Goal: Find specific page/section: Find specific page/section

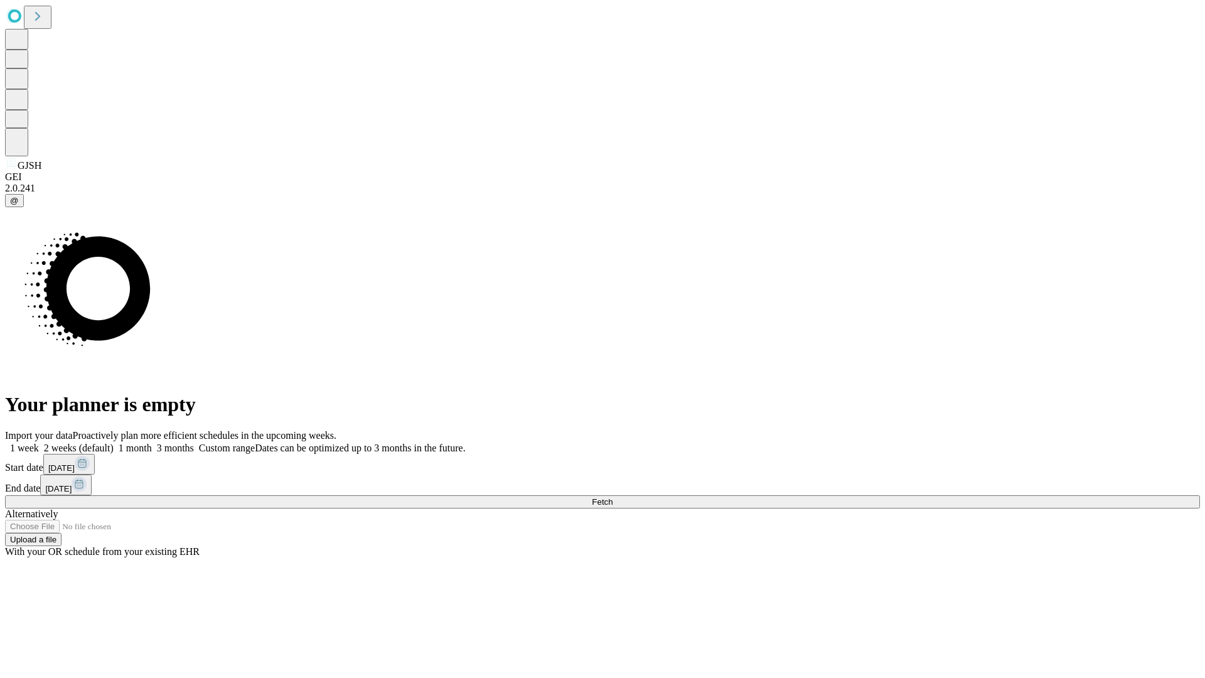
click at [613, 497] on span "Fetch" at bounding box center [602, 501] width 21 height 9
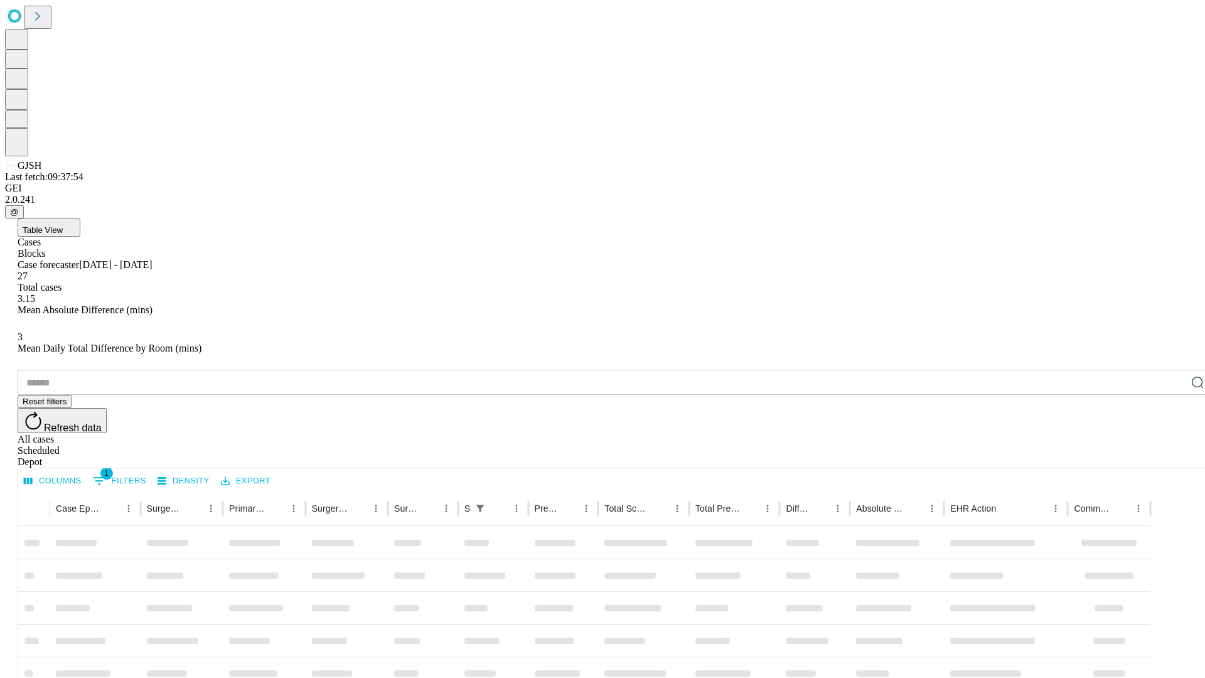
click at [1172, 456] on div "Depot" at bounding box center [615, 461] width 1195 height 11
